Goal: Browse casually: Explore the website without a specific task or goal

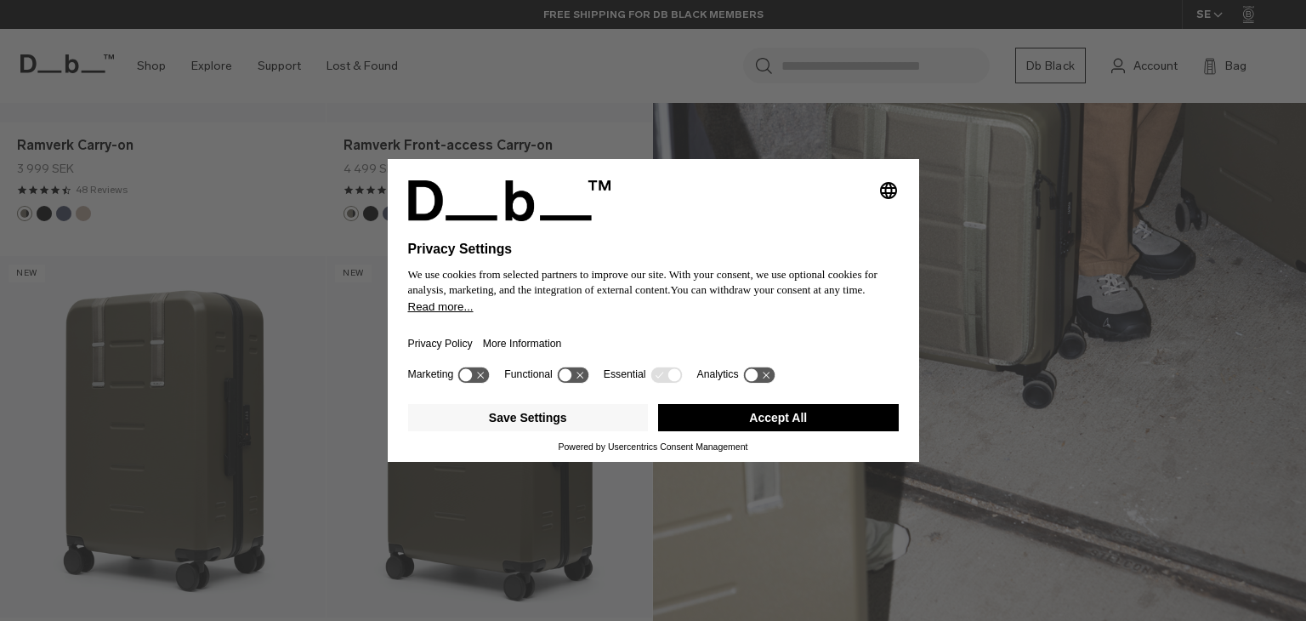
click at [862, 412] on button "Accept All" at bounding box center [778, 417] width 241 height 27
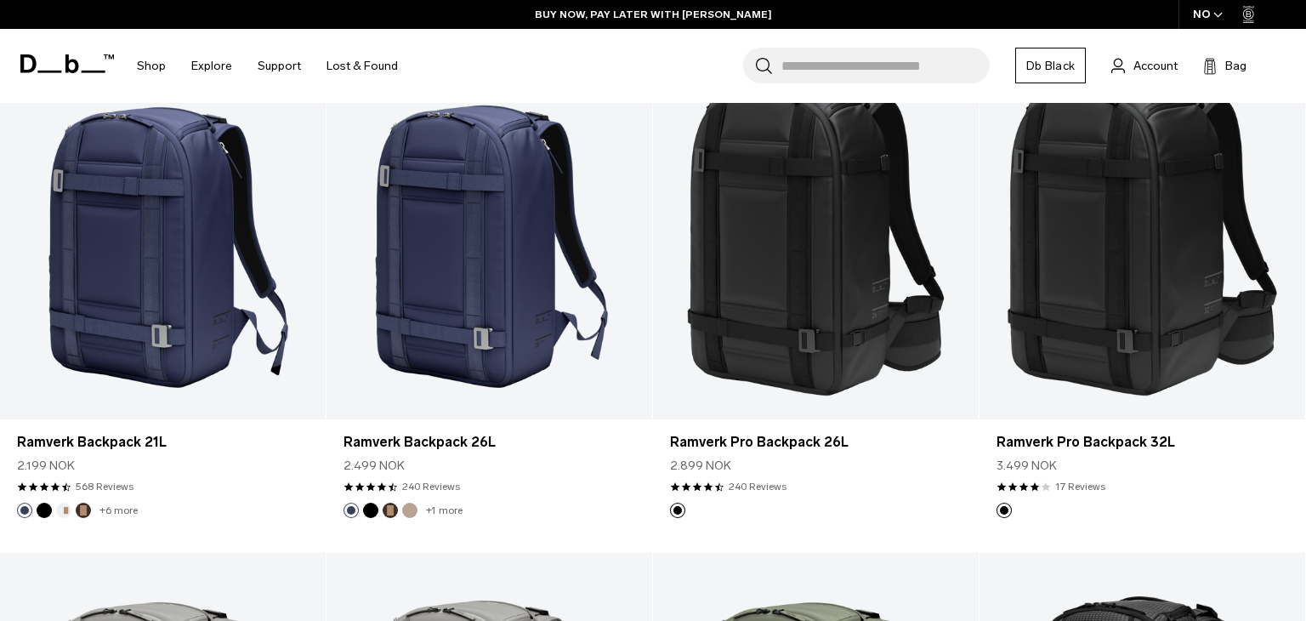
scroll to position [547, 0]
